Goal: Learn about a topic

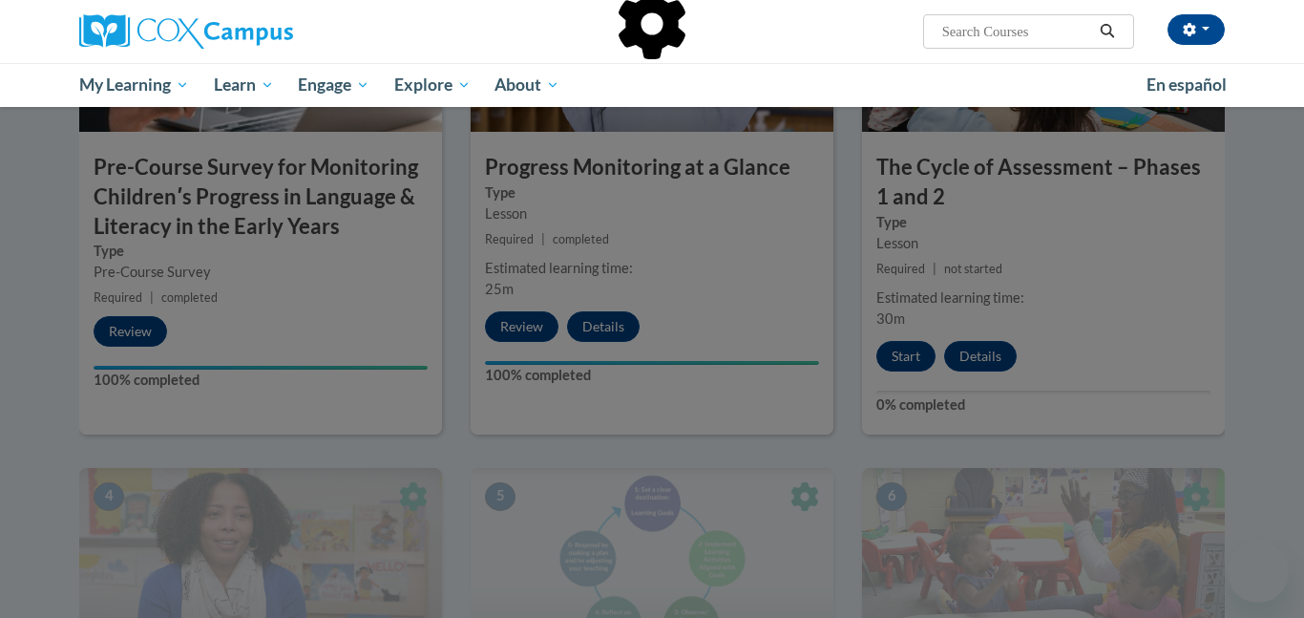
scroll to position [602, 0]
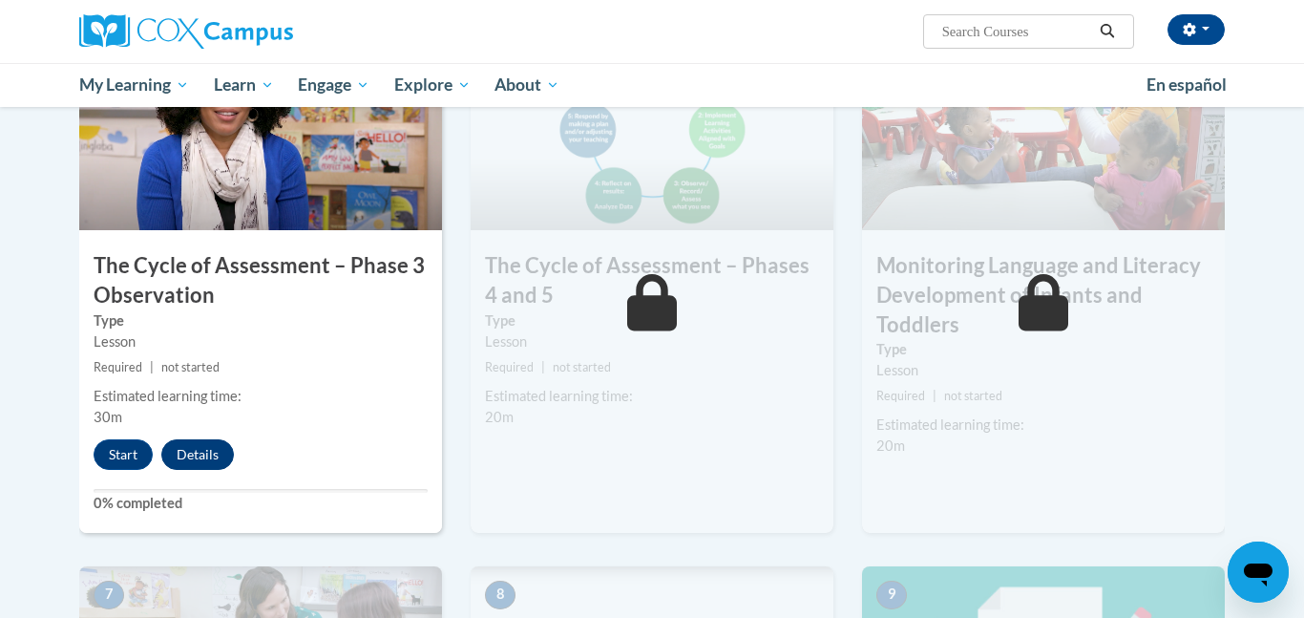
scroll to position [1202, 0]
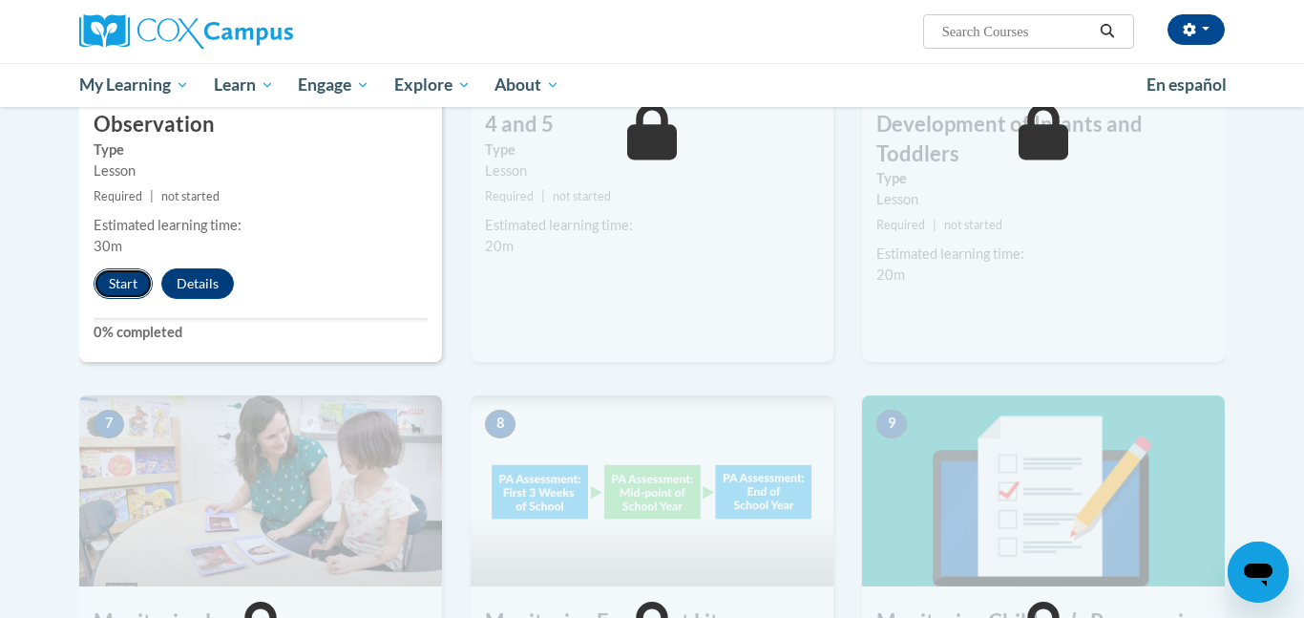
click at [126, 293] on button "Start" at bounding box center [123, 283] width 59 height 31
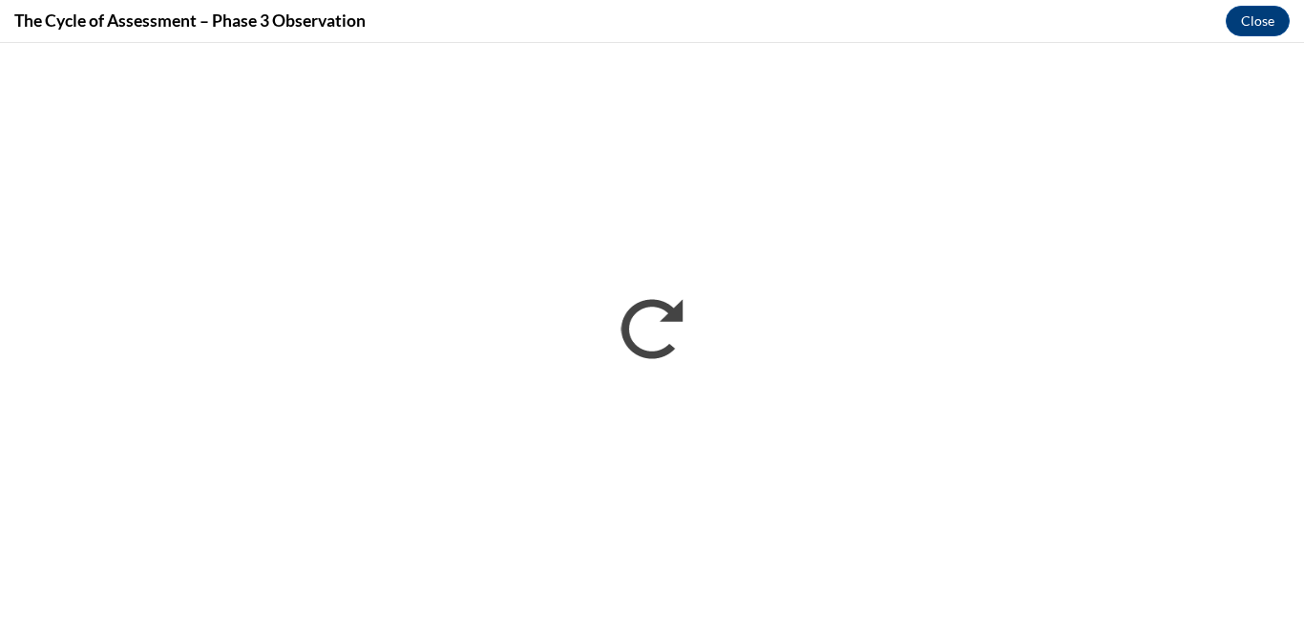
scroll to position [0, 0]
